Goal: Task Accomplishment & Management: Use online tool/utility

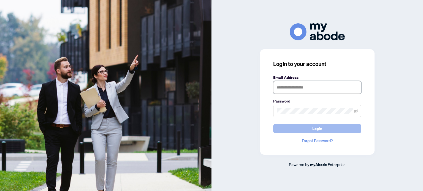
type input "**********"
click at [313, 130] on span "Login" at bounding box center [317, 128] width 10 height 9
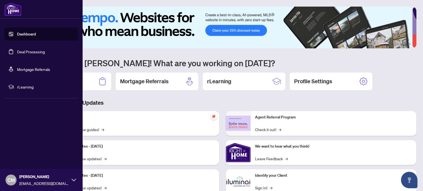
click at [36, 52] on link "Deal Processing" at bounding box center [31, 51] width 28 height 5
